Goal: Information Seeking & Learning: Learn about a topic

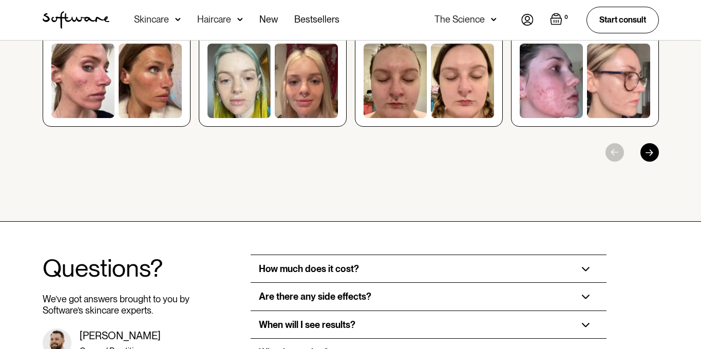
scroll to position [1688, 0]
